Goal: Task Accomplishment & Management: Manage account settings

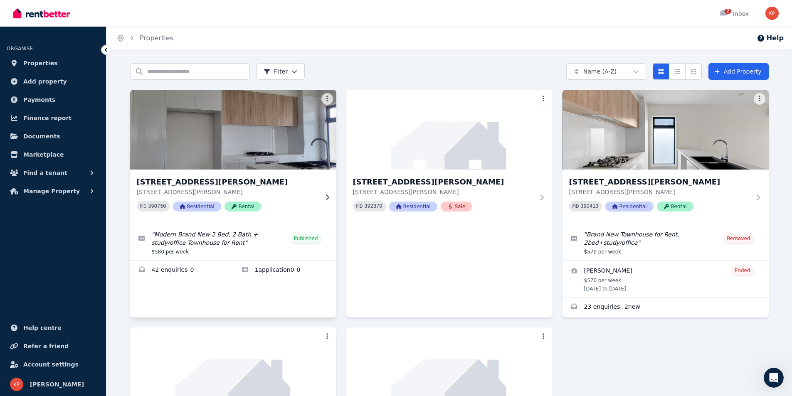
click at [230, 150] on img at bounding box center [233, 130] width 217 height 84
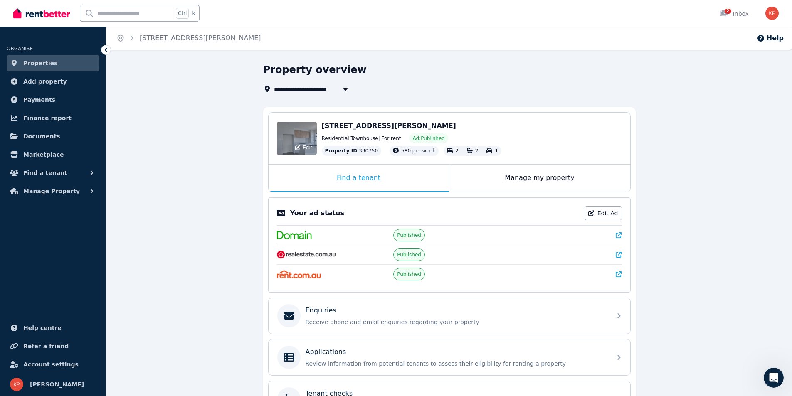
click at [296, 135] on div "Edit" at bounding box center [297, 138] width 40 height 33
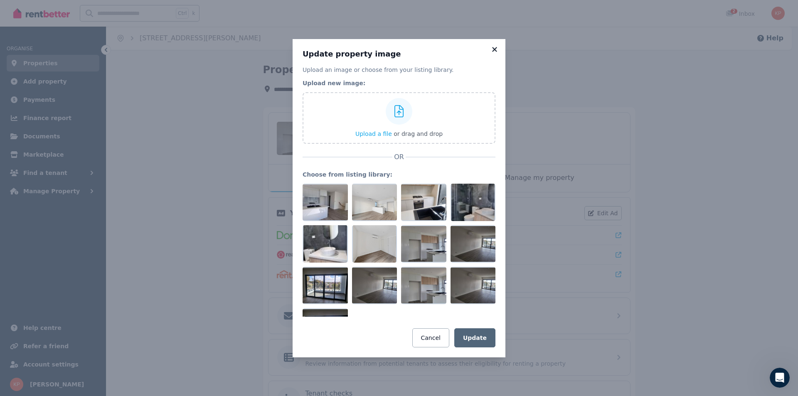
click at [494, 49] on icon at bounding box center [494, 49] width 5 height 5
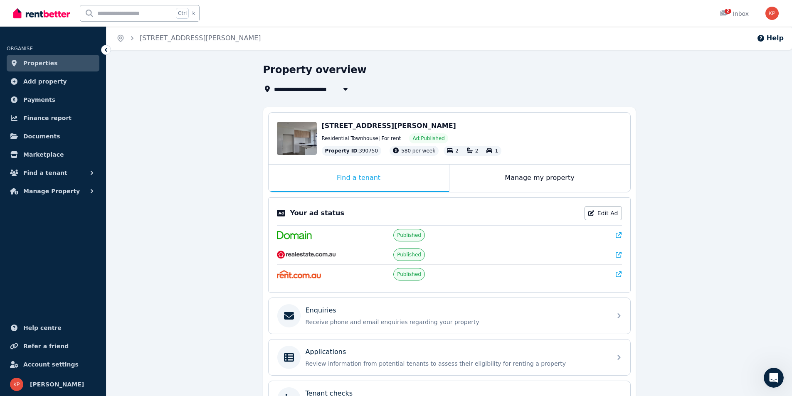
click at [357, 207] on div "Your ad status Edit Ad" at bounding box center [449, 213] width 345 height 14
click at [617, 236] on icon at bounding box center [619, 235] width 6 height 6
click at [43, 62] on span "Properties" at bounding box center [40, 63] width 35 height 10
